Goal: Find contact information: Find contact information

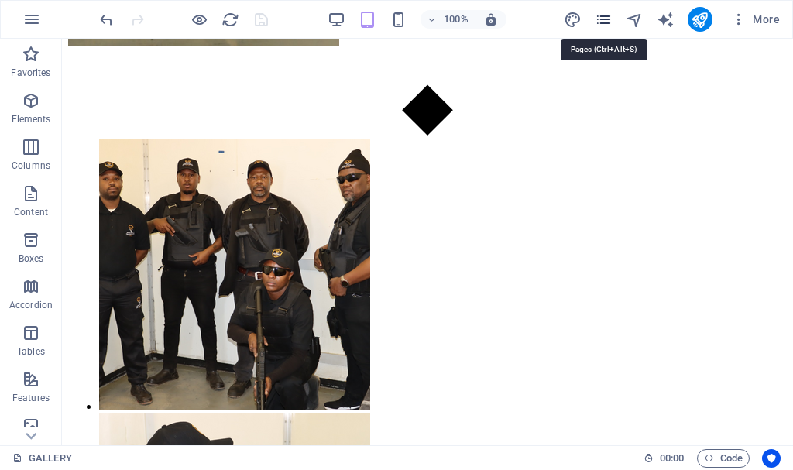
click at [603, 23] on icon "pages" at bounding box center [604, 20] width 18 height 18
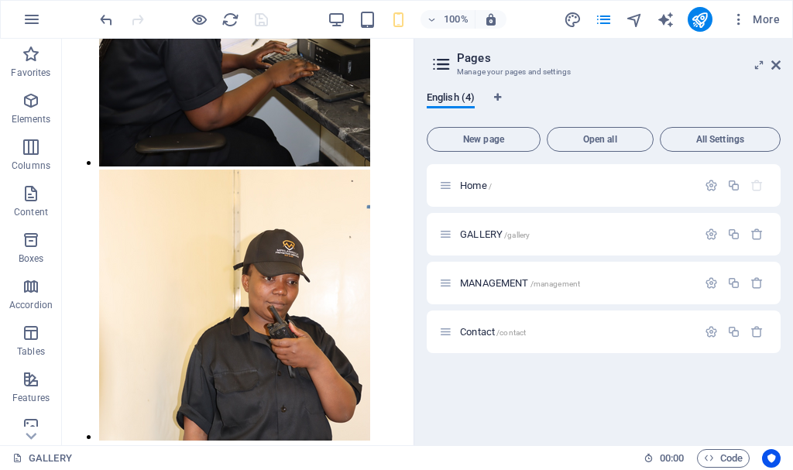
scroll to position [4264, 0]
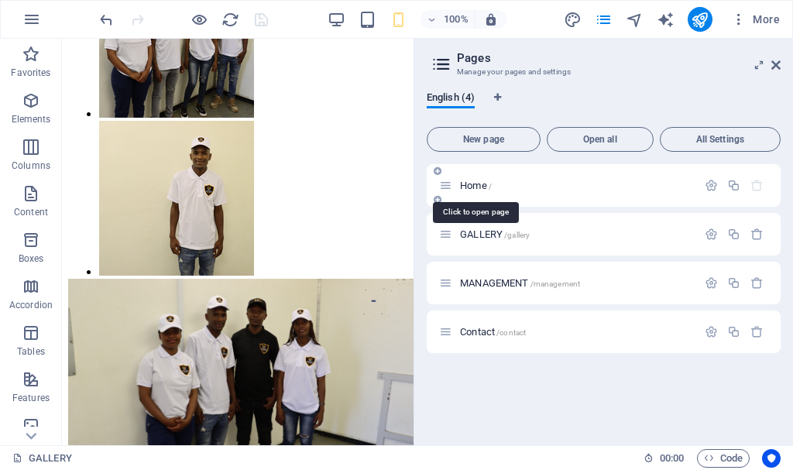
click at [483, 186] on span "Home /" at bounding box center [476, 186] width 32 height 12
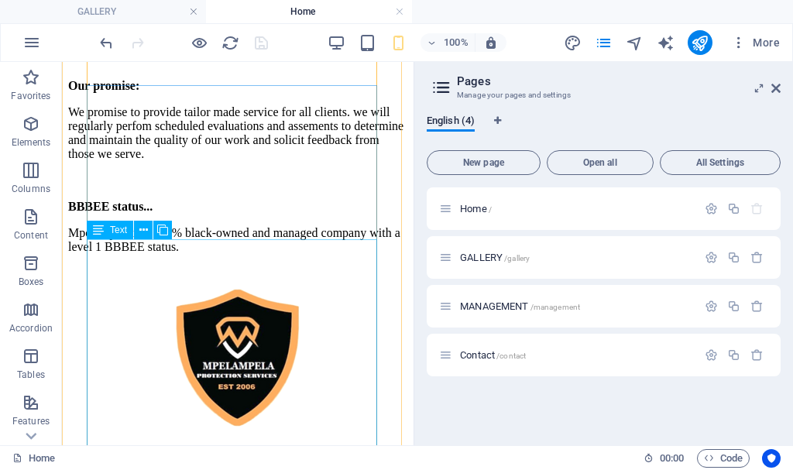
scroll to position [3789, 0]
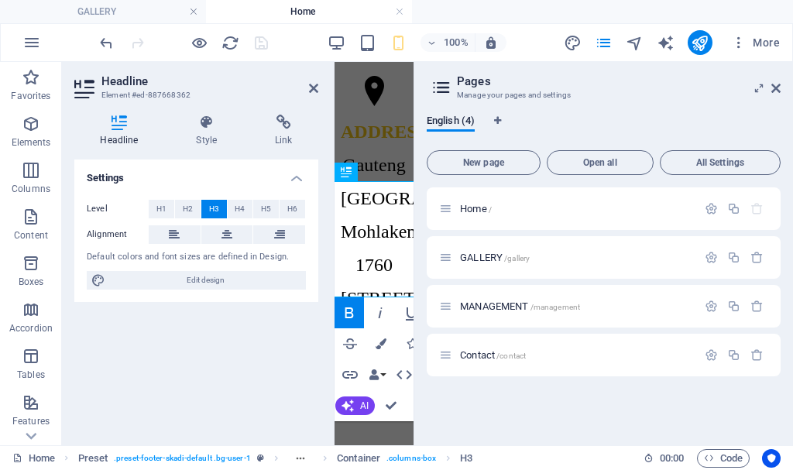
scroll to position [0, 50]
drag, startPoint x: 778, startPoint y: 85, endPoint x: 443, endPoint y: 24, distance: 340.2
click at [778, 85] on icon at bounding box center [775, 88] width 9 height 12
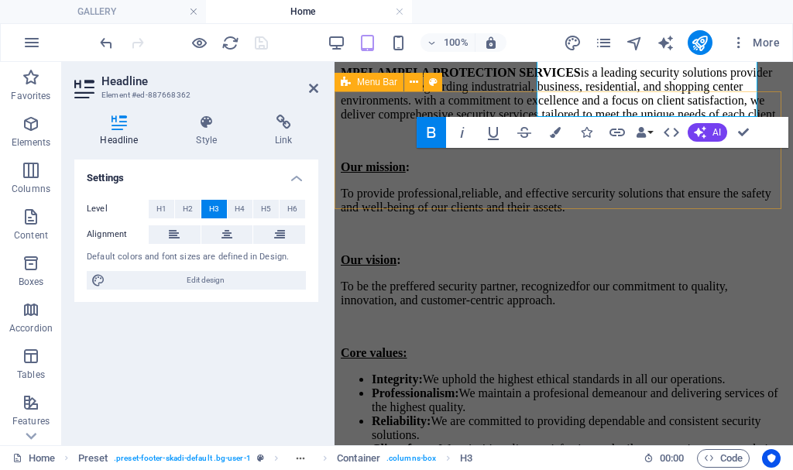
scroll to position [3935, 0]
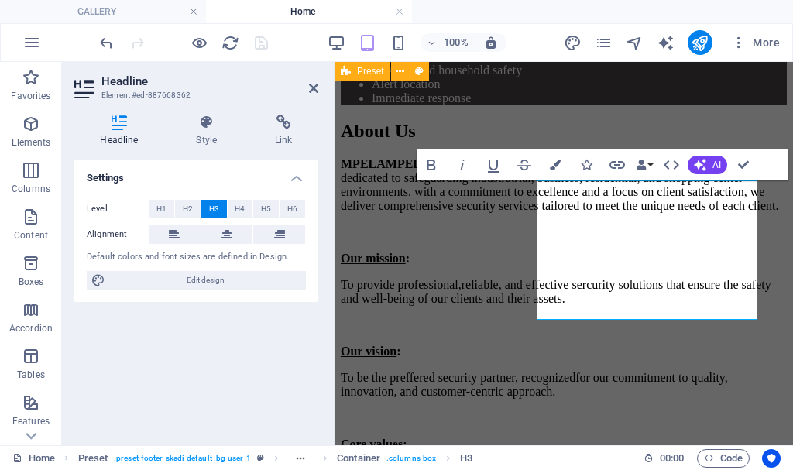
drag, startPoint x: 637, startPoint y: 307, endPoint x: 757, endPoint y: 307, distance: 119.3
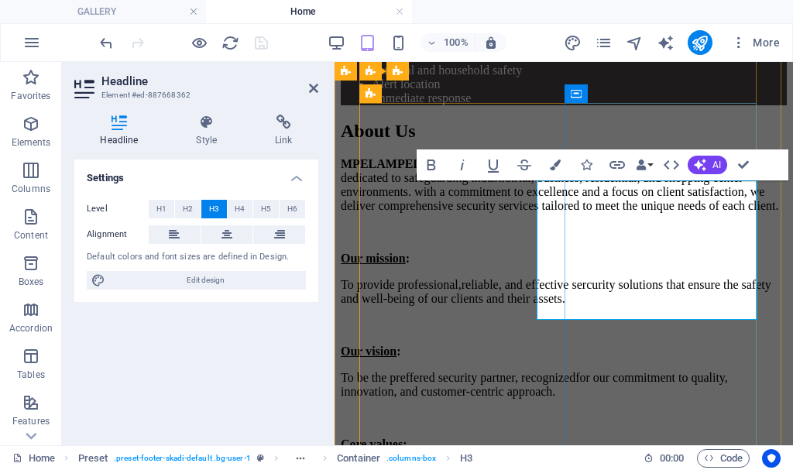
copy span "070 350 4170"
